Goal: Task Accomplishment & Management: Manage account settings

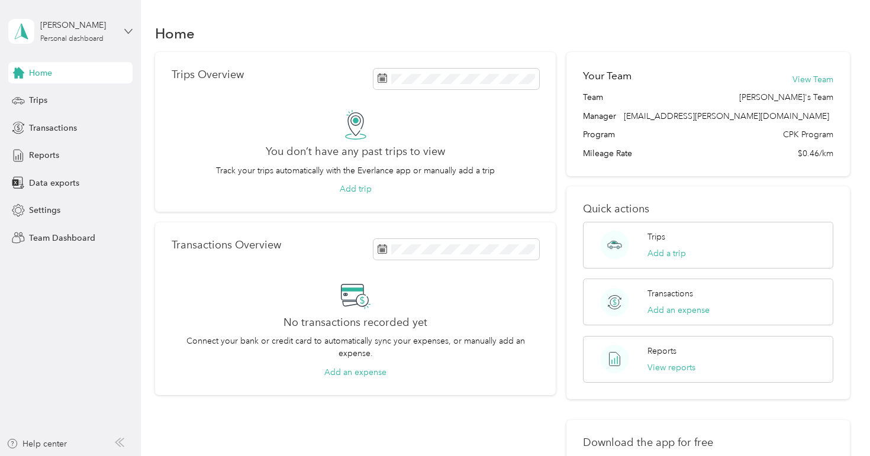
click at [126, 30] on icon at bounding box center [128, 31] width 7 height 4
click at [95, 98] on div "Team dashboard" at bounding box center [167, 96] width 300 height 21
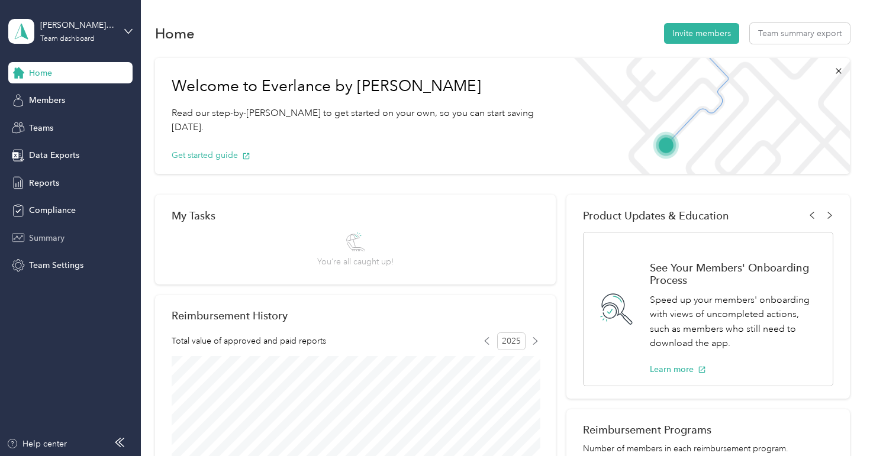
click at [56, 235] on span "Summary" at bounding box center [47, 238] width 36 height 12
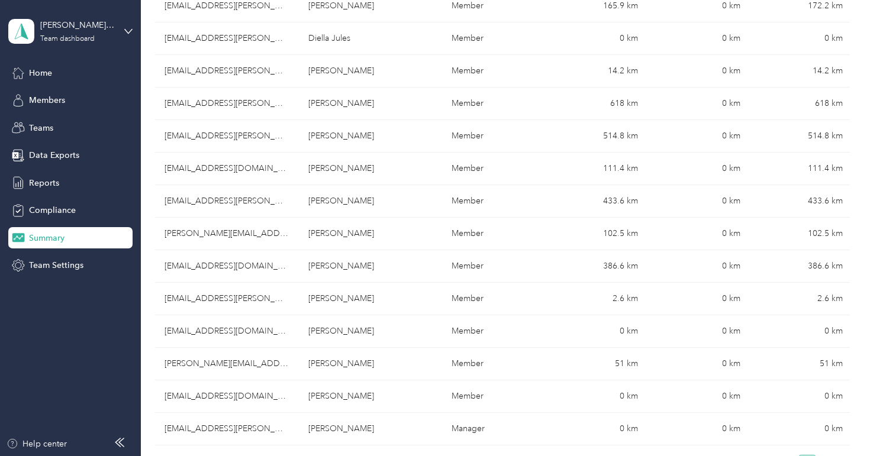
scroll to position [492, 0]
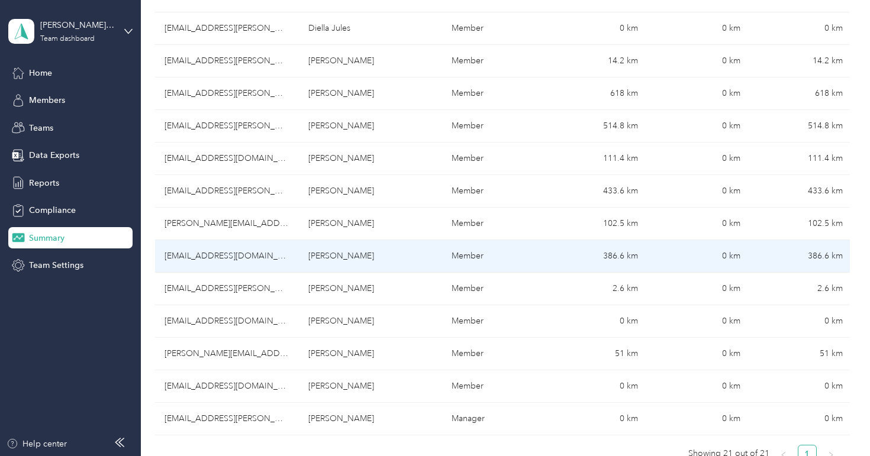
click at [530, 257] on td "Member" at bounding box center [493, 256] width 102 height 33
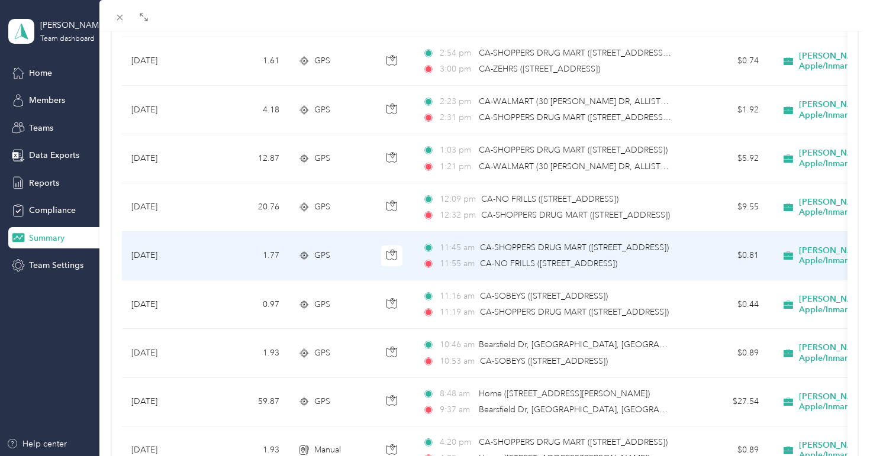
scroll to position [317, 0]
